Goal: Information Seeking & Learning: Learn about a topic

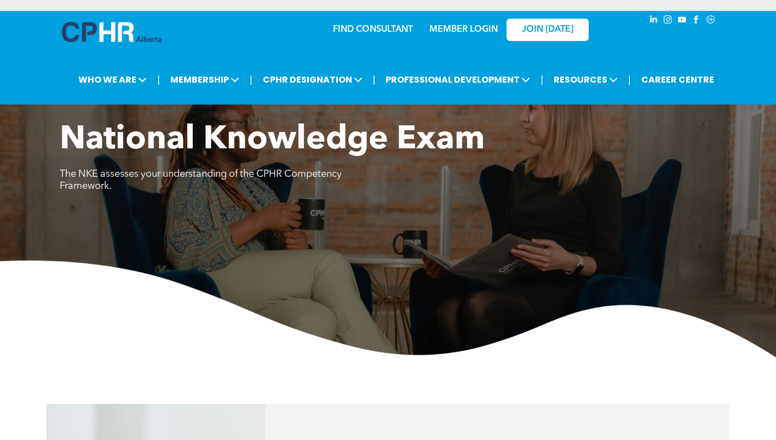
scroll to position [767, 0]
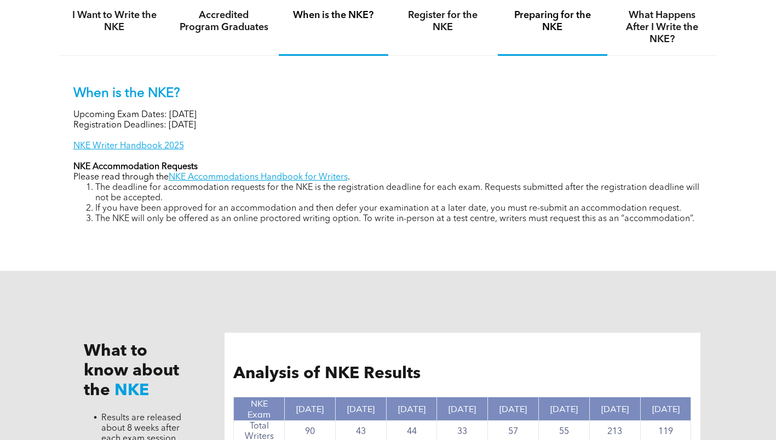
drag, startPoint x: 536, startPoint y: 16, endPoint x: 291, endPoint y: 95, distance: 256.7
click at [535, 16] on h4 "Preparing for the NKE" at bounding box center [553, 21] width 90 height 24
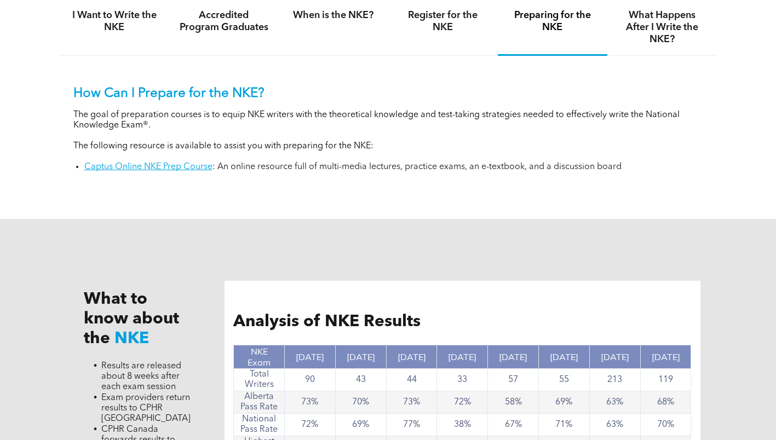
click at [568, 166] on li "Captus Online NKE Prep Course : An online resource full of multi-media lectures…" at bounding box center [393, 167] width 619 height 10
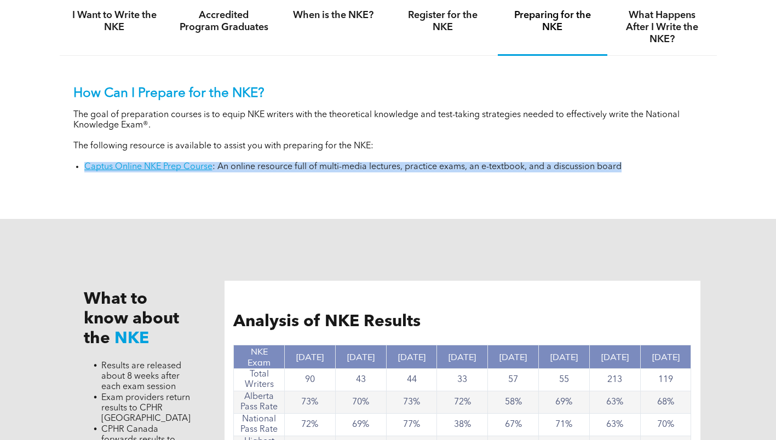
click at [568, 165] on li "Captus Online NKE Prep Course : An online resource full of multi-media lectures…" at bounding box center [393, 167] width 619 height 10
copy div "Captus Online NKE Prep Course : An online resource full of multi-media lectures…"
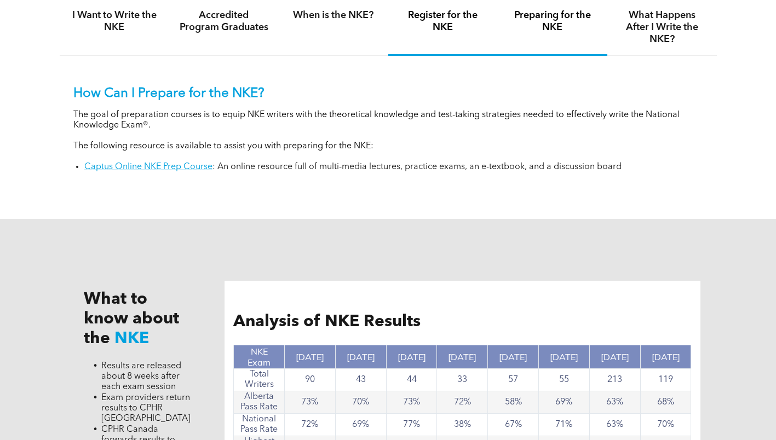
click at [434, 18] on h4 "Register for the NKE" at bounding box center [443, 21] width 90 height 24
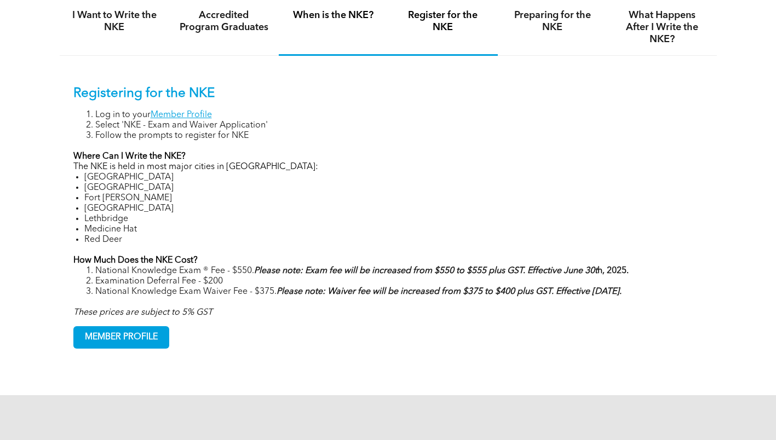
click at [331, 23] on div "When is the NKE?" at bounding box center [334, 27] width 110 height 56
